Goal: Task Accomplishment & Management: Manage account settings

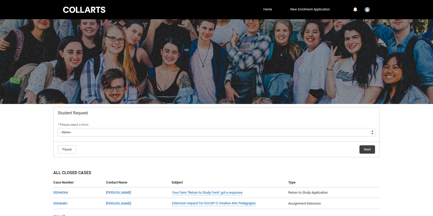
scroll to position [27, 0]
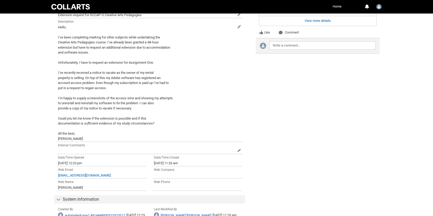
scroll to position [321, 0]
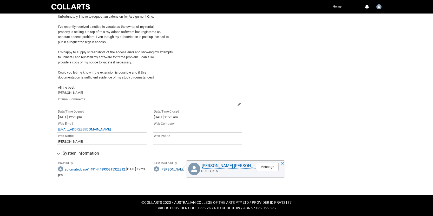
click at [172, 169] on span "Thomas.Munn" at bounding box center [186, 169] width 51 height 4
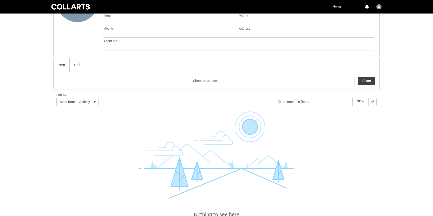
scroll to position [132, 0]
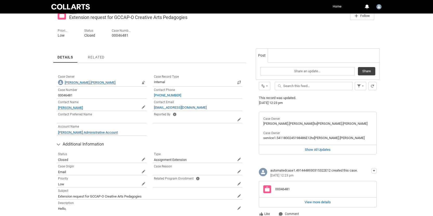
scroll to position [92, 0]
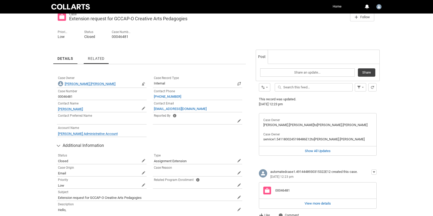
drag, startPoint x: 93, startPoint y: 59, endPoint x: 90, endPoint y: 59, distance: 2.9
click at [93, 59] on span "Related" at bounding box center [96, 58] width 17 height 4
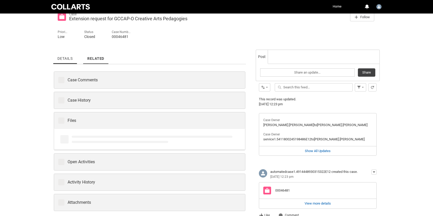
click at [69, 59] on span "Details" at bounding box center [64, 58] width 15 height 4
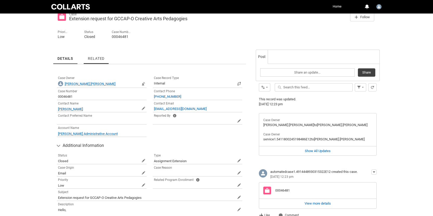
click at [93, 57] on span "Related" at bounding box center [96, 58] width 17 height 4
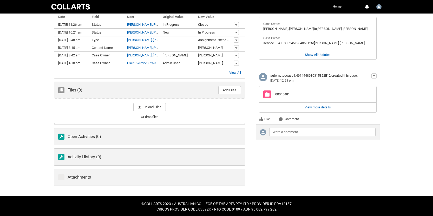
scroll to position [189, 0]
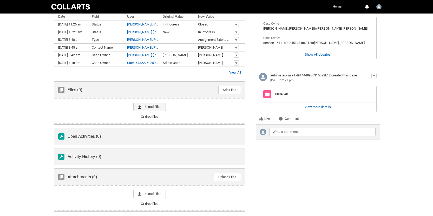
click at [147, 109] on span "Upload Files" at bounding box center [149, 107] width 32 height 8
click at [133, 103] on input "Upload Files Or drop files" at bounding box center [133, 102] width 0 height 0
type lightning-input "C:\fakepath\60 day NTV 212-77.pdf"
type input "C:\fakepath\60 day NTV 212-77.pdf"
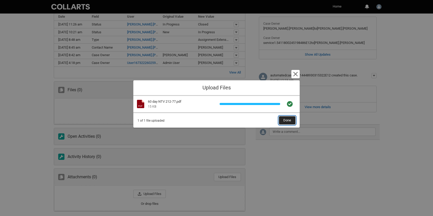
click at [287, 120] on span "Done" at bounding box center [287, 120] width 8 height 8
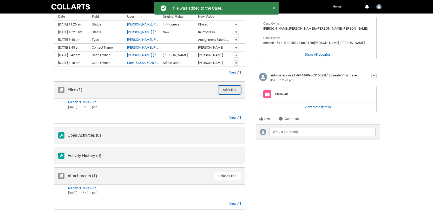
click at [232, 91] on div "Add Files" at bounding box center [230, 90] width 14 height 8
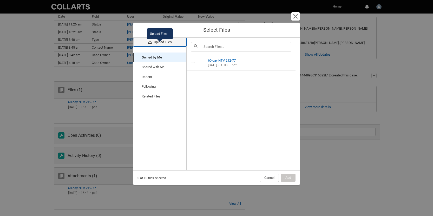
click at [159, 46] on span "Upload Files" at bounding box center [163, 42] width 18 height 8
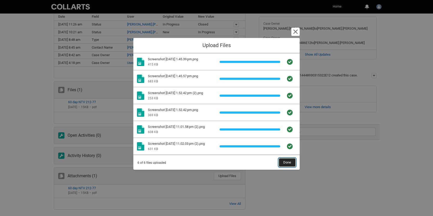
click at [286, 162] on span "Done" at bounding box center [287, 163] width 8 height 8
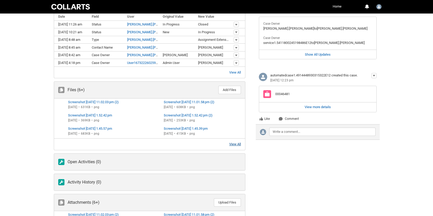
click at [234, 144] on span "View All Files" at bounding box center [235, 144] width 12 height 4
